Goal: Task Accomplishment & Management: Use online tool/utility

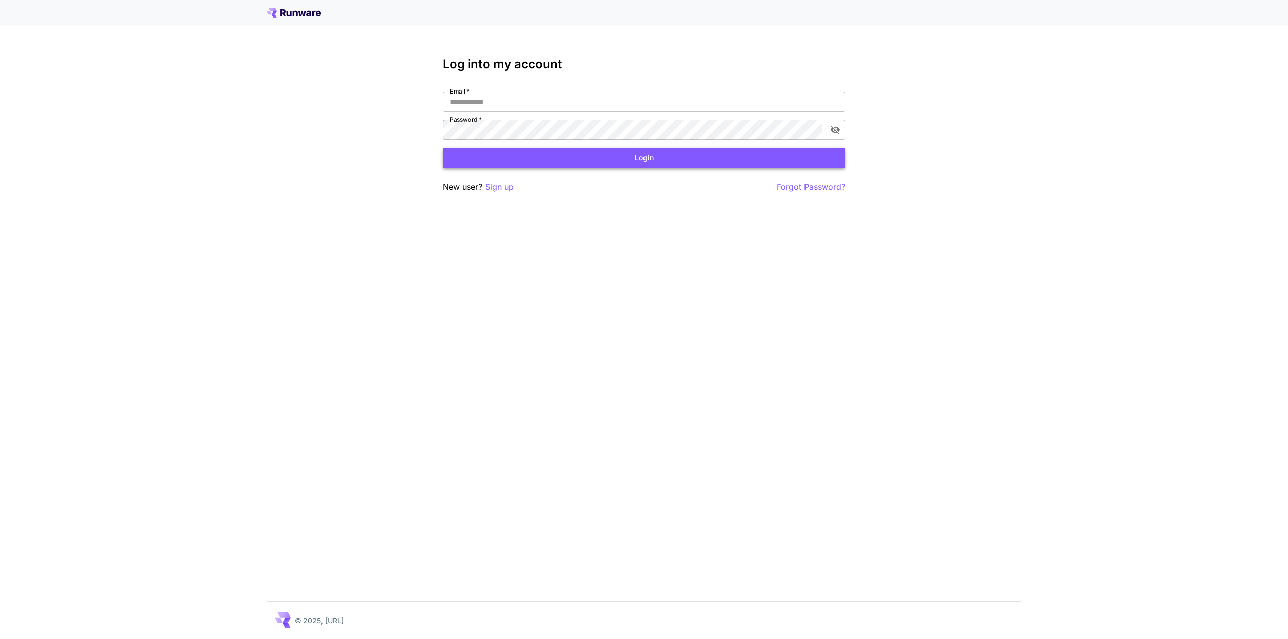
type input "**********"
click at [708, 164] on button "Login" at bounding box center [644, 158] width 402 height 21
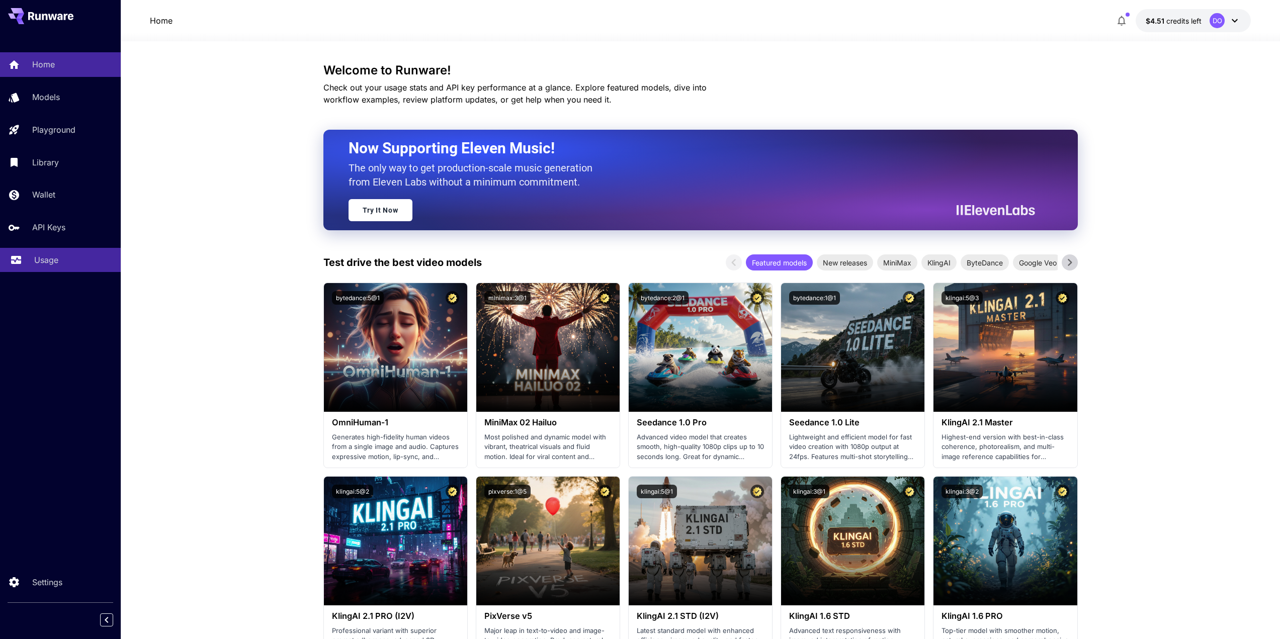
click at [48, 255] on p "Usage" at bounding box center [46, 260] width 24 height 12
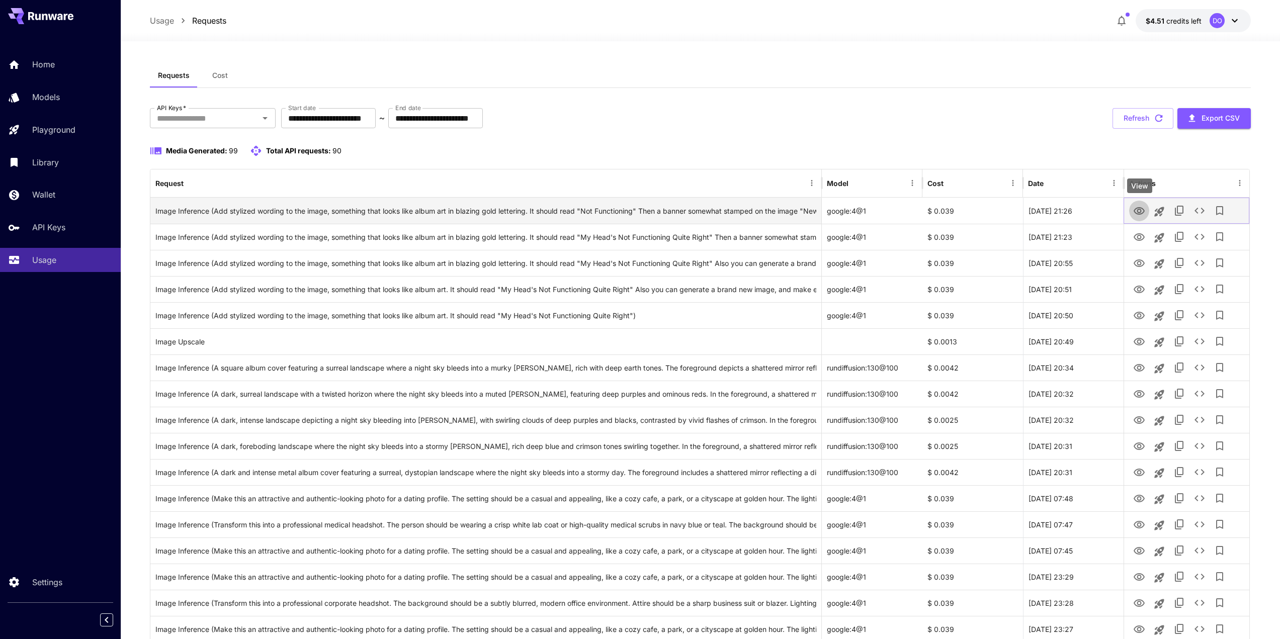
click at [1133, 212] on button "View" at bounding box center [1139, 210] width 20 height 21
click at [1138, 209] on icon "View" at bounding box center [1139, 211] width 12 height 12
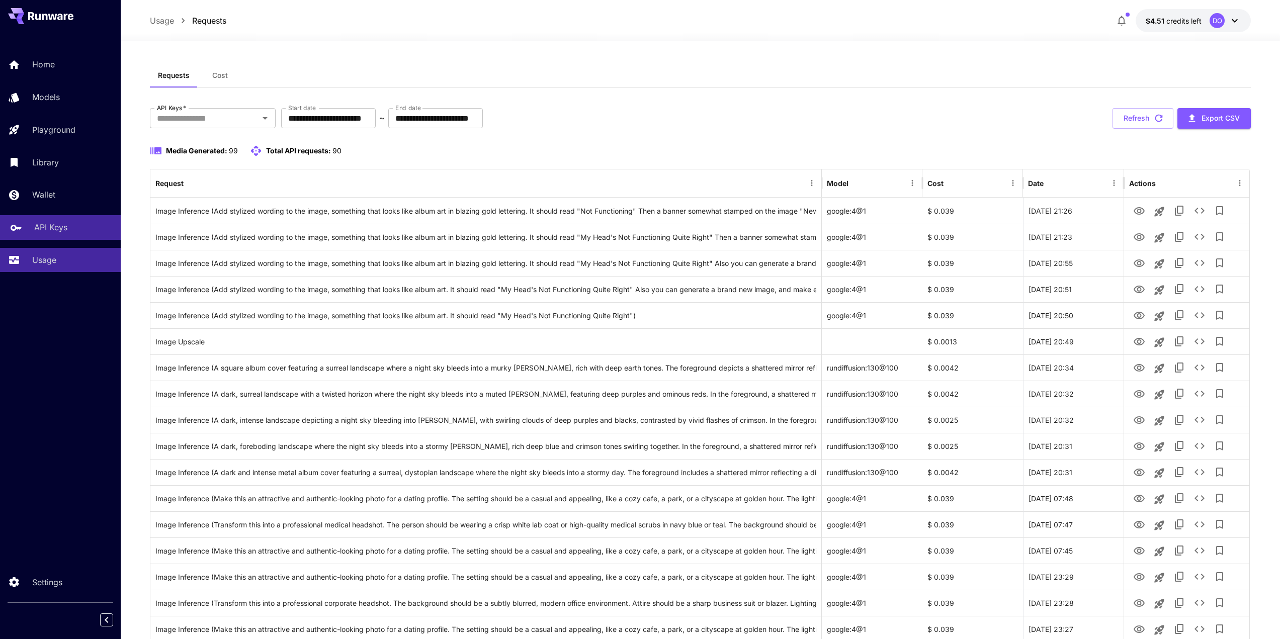
click at [59, 220] on link "API Keys" at bounding box center [60, 227] width 121 height 25
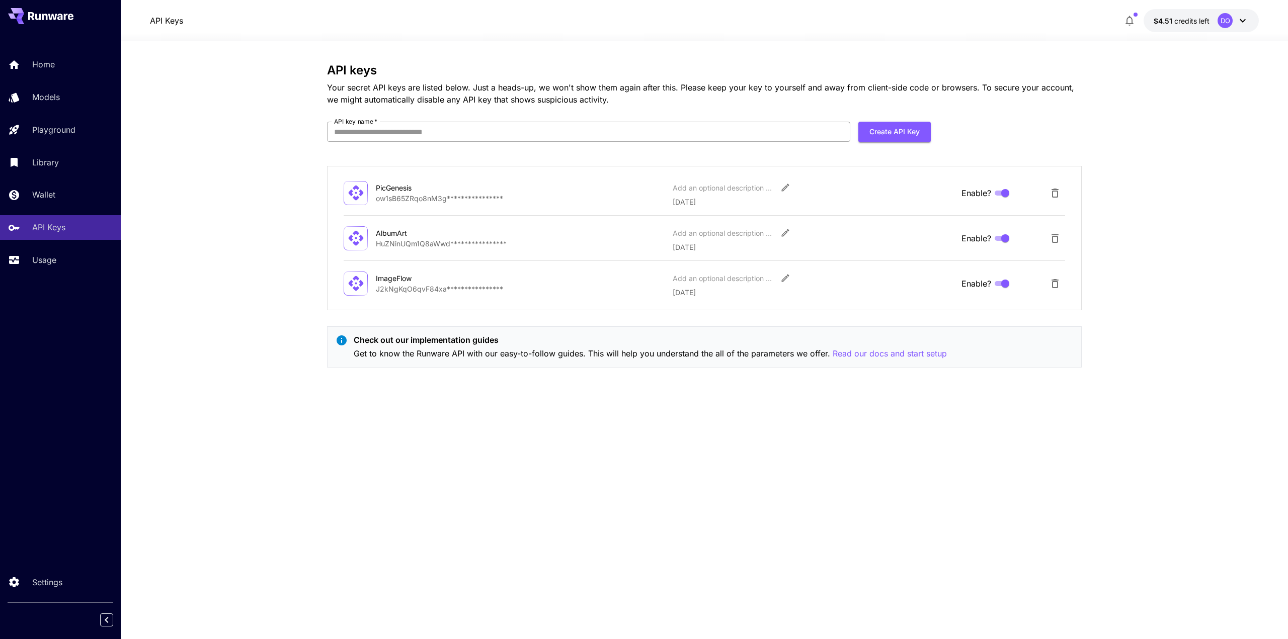
click at [600, 128] on input "API key name   *" at bounding box center [588, 132] width 523 height 20
type input "****"
click at [891, 132] on button "Create API Key" at bounding box center [894, 132] width 72 height 21
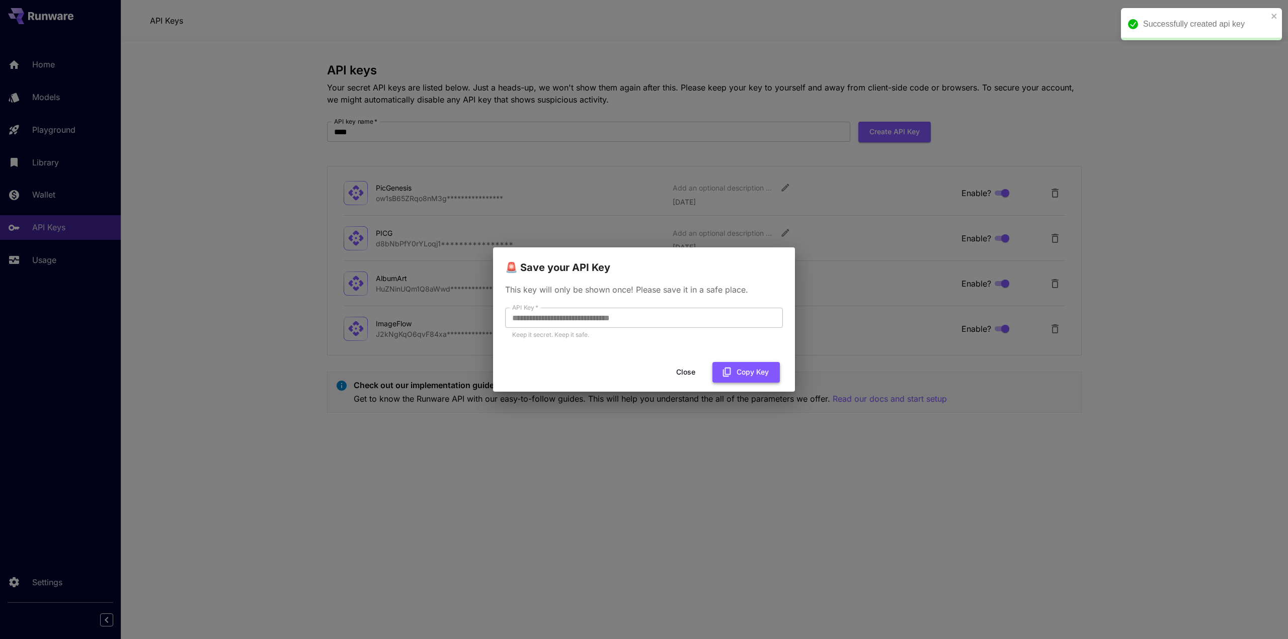
click at [736, 374] on button "Copy Key" at bounding box center [745, 372] width 67 height 21
click at [686, 370] on button "Close" at bounding box center [685, 372] width 45 height 21
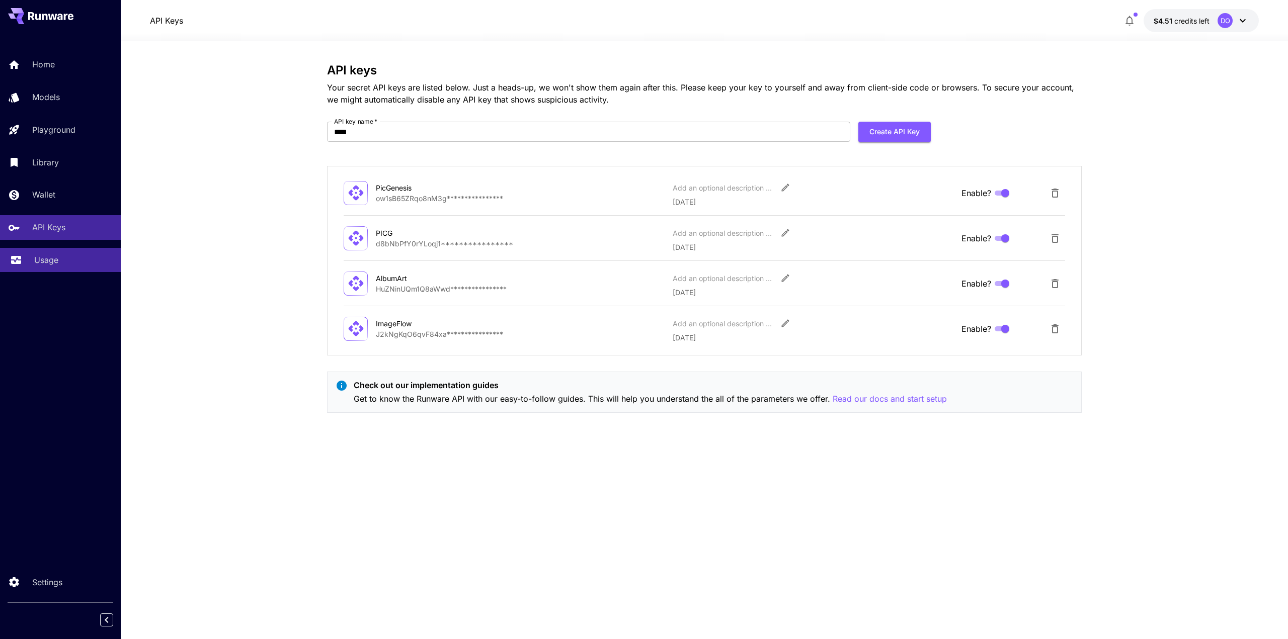
click at [43, 255] on p "Usage" at bounding box center [46, 260] width 24 height 12
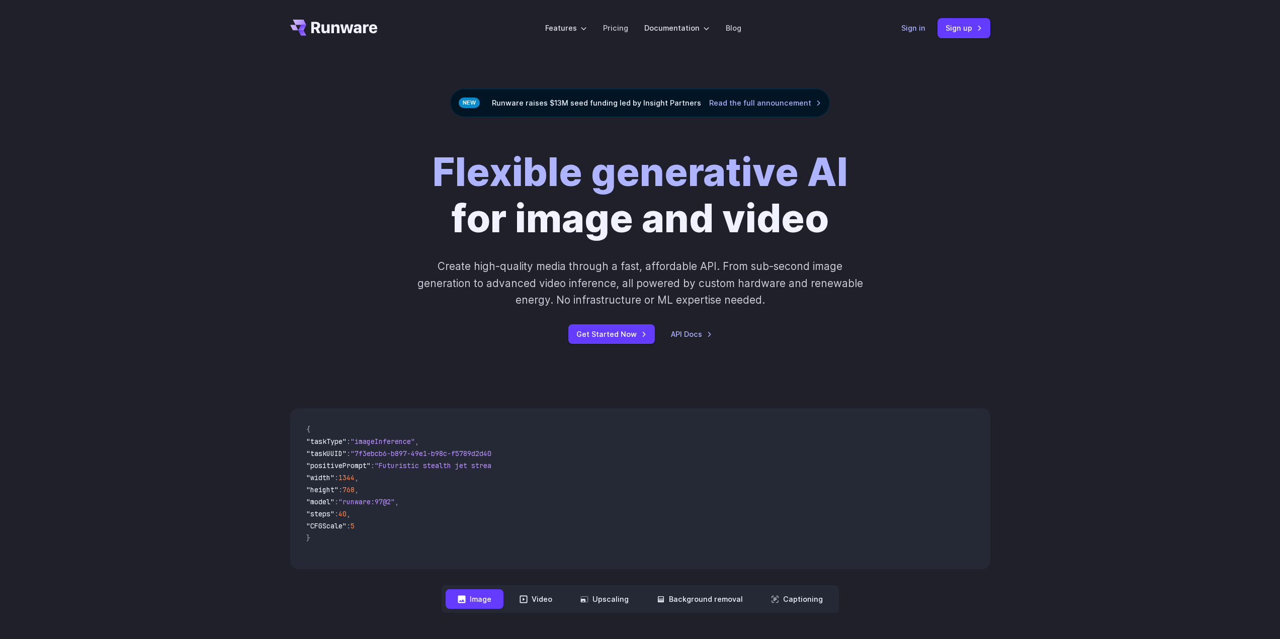
click at [913, 26] on link "Sign in" at bounding box center [913, 28] width 24 height 12
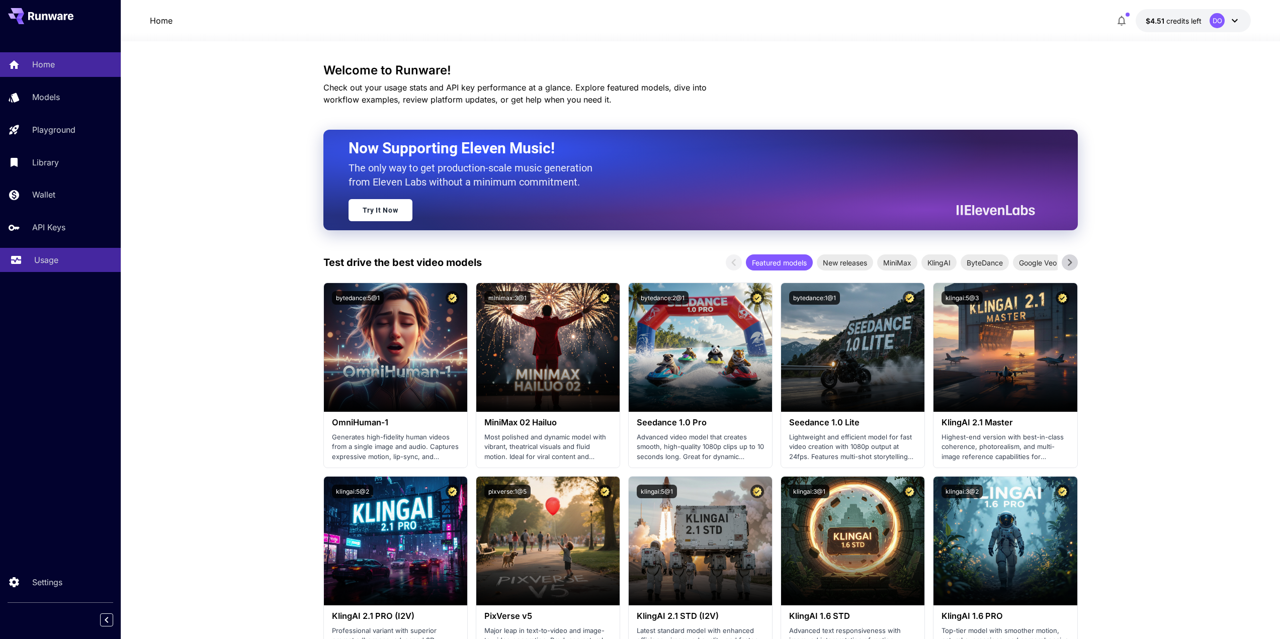
click at [30, 265] on link "Usage" at bounding box center [60, 260] width 121 height 25
